Goal: Check status: Check status

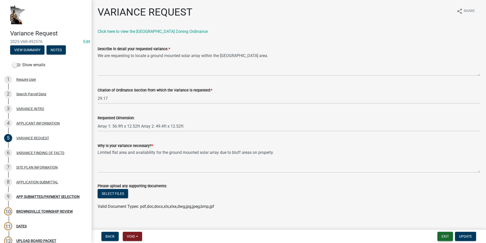
click at [447, 233] on button "Exit" at bounding box center [446, 235] width 16 height 9
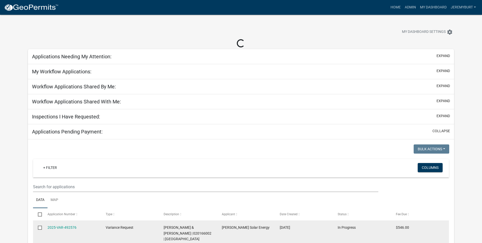
select select "2: 50"
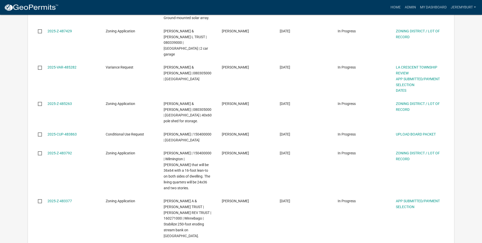
scroll to position [305, 0]
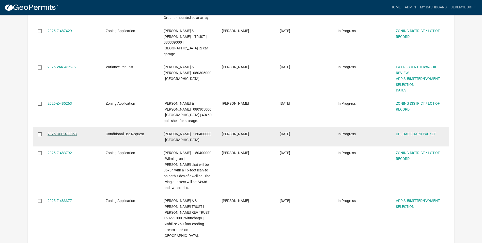
click at [72, 132] on link "2025-CUP-483863" at bounding box center [62, 134] width 29 height 4
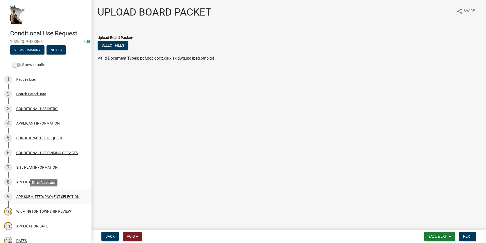
click at [40, 195] on div "APP SUBMITTED/PAYMENT SELECTION" at bounding box center [47, 196] width 63 height 4
